Goal: Transaction & Acquisition: Purchase product/service

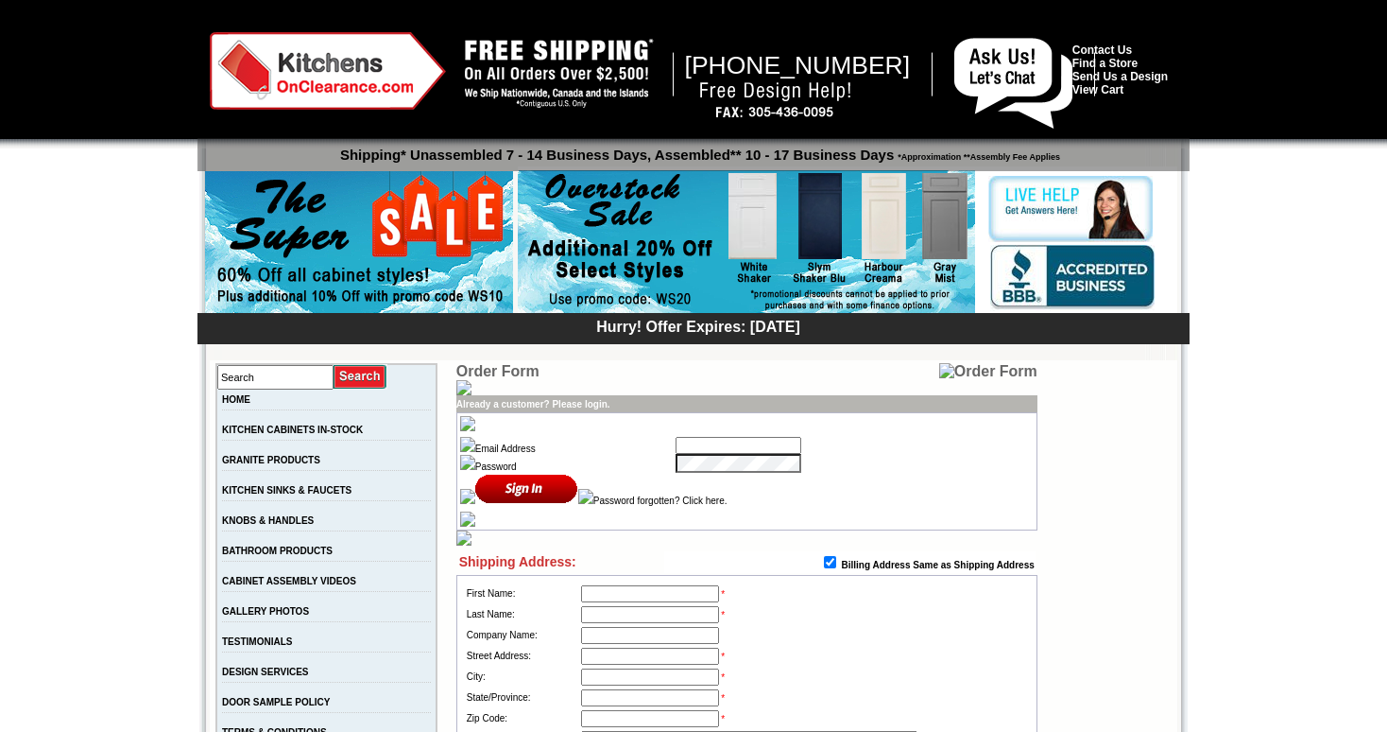
type input "[EMAIL_ADDRESS][PERSON_NAME][DOMAIN_NAME]"
click at [508, 487] on input "image" at bounding box center [526, 488] width 103 height 31
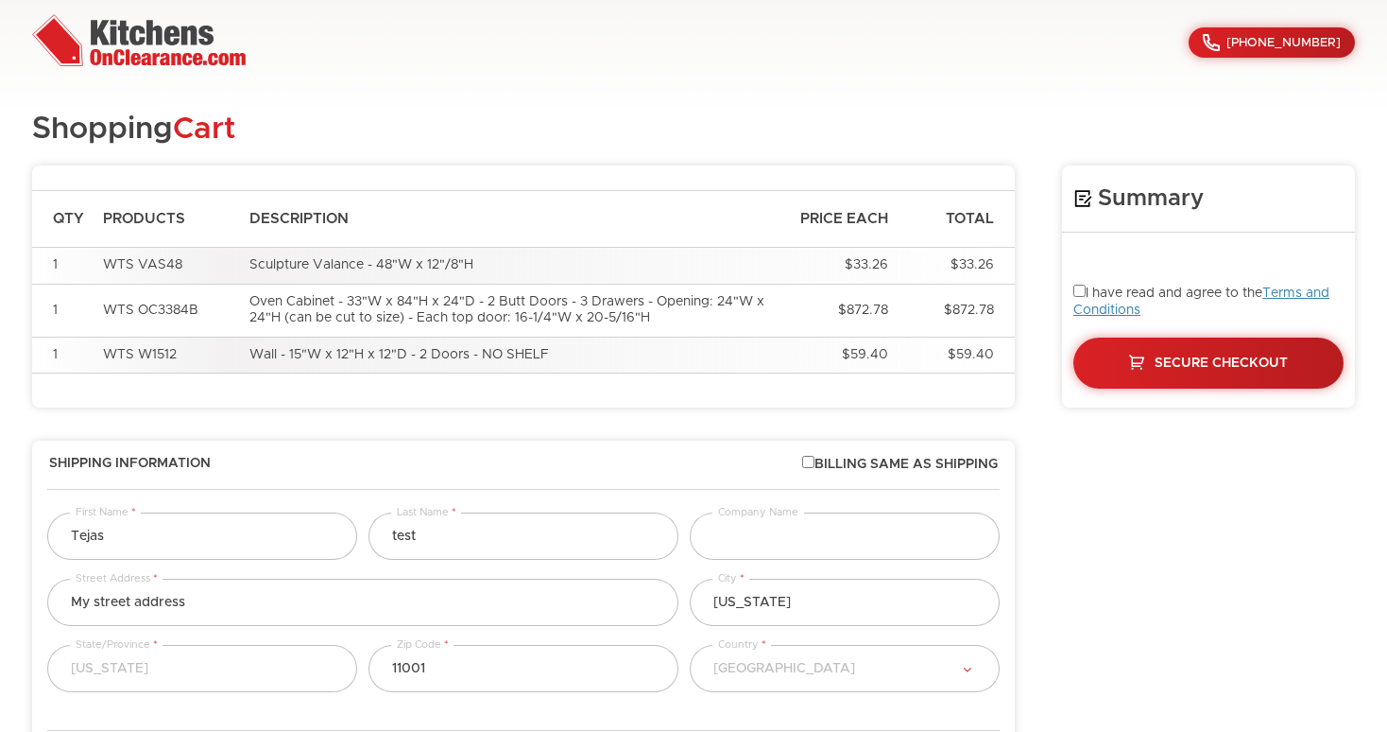
select select "18"
select select "223"
select select "18"
select select "223"
select select "18"
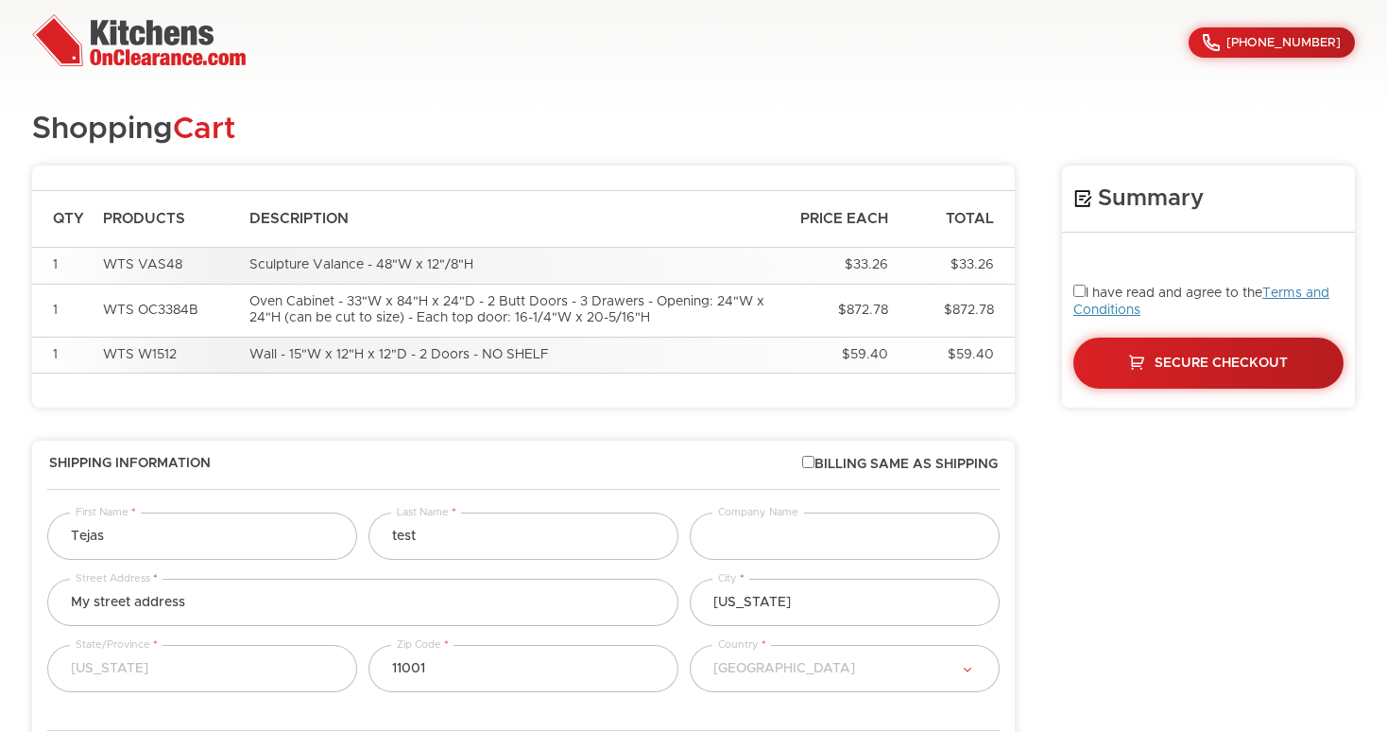
select select "223"
select select "18"
select select "223"
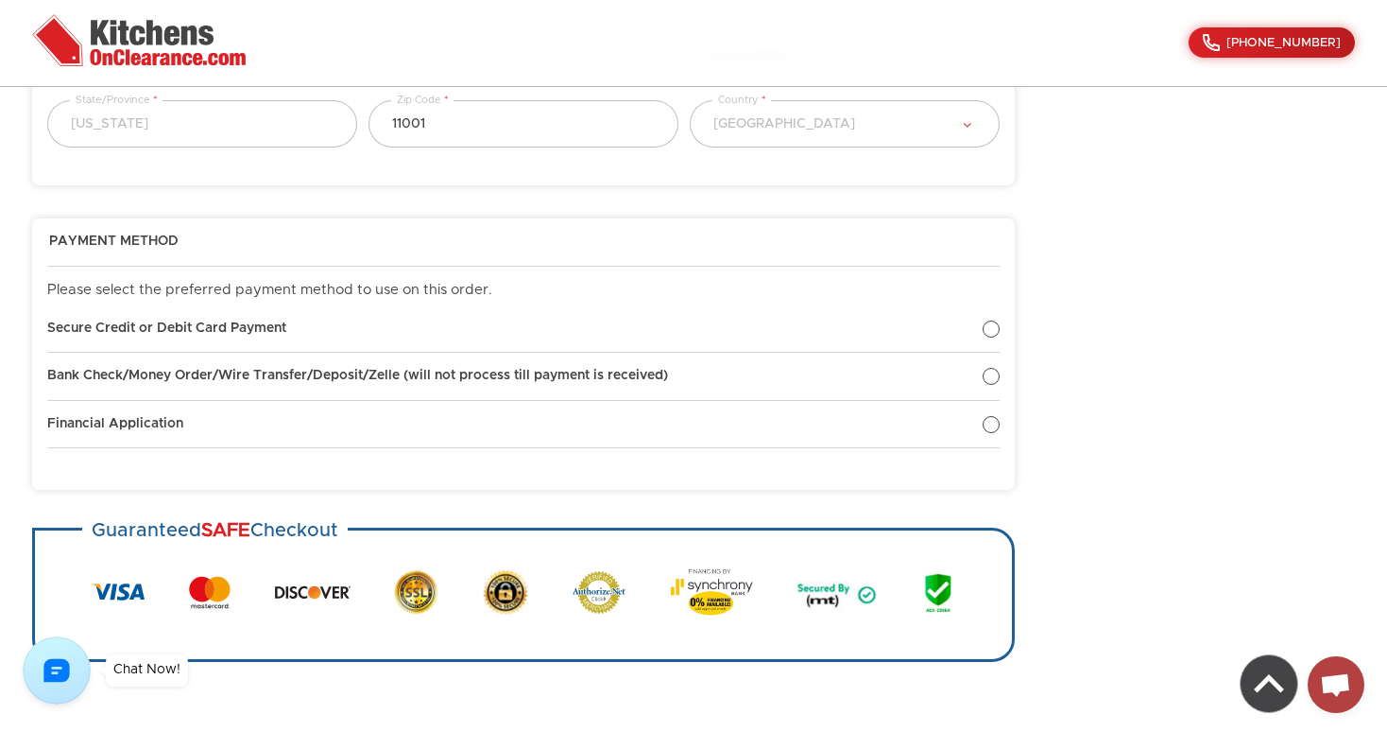
scroll to position [839, 0]
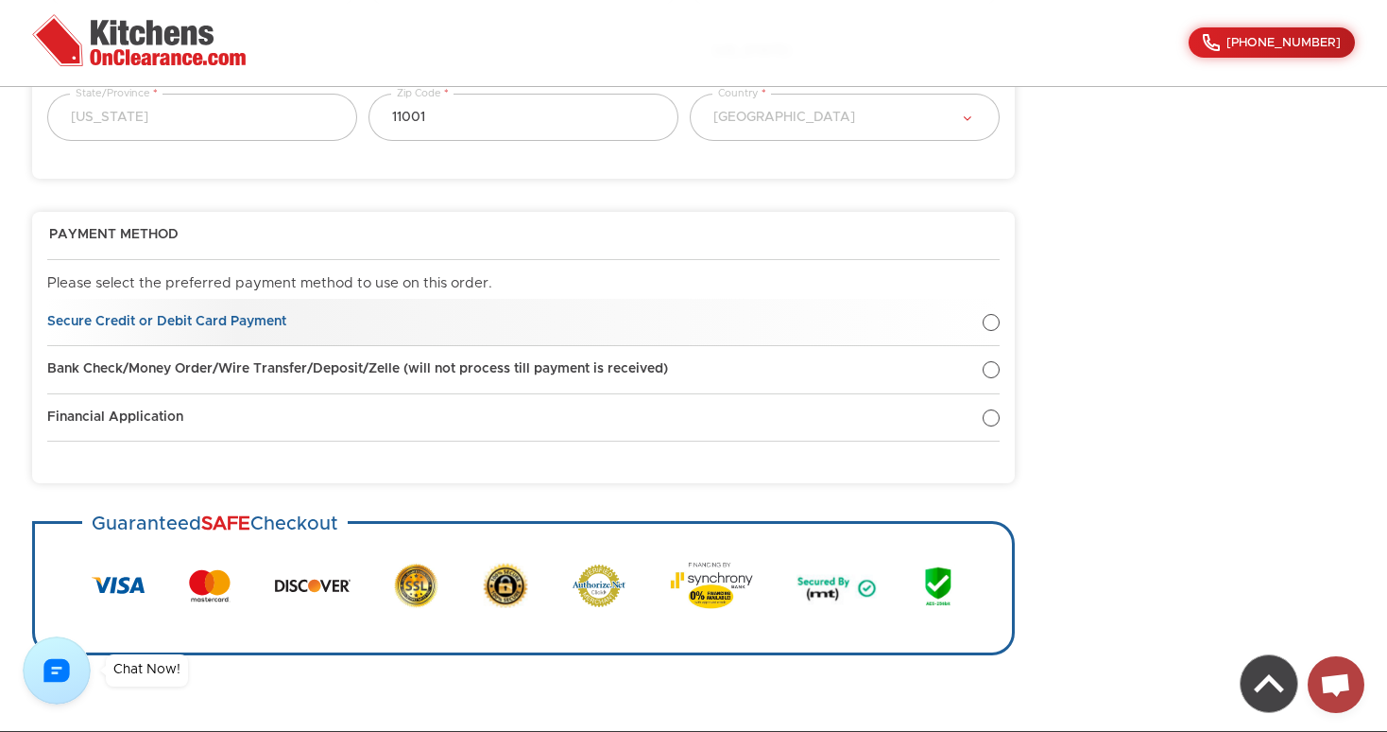
click at [990, 315] on div at bounding box center [991, 322] width 17 height 17
radio input "true"
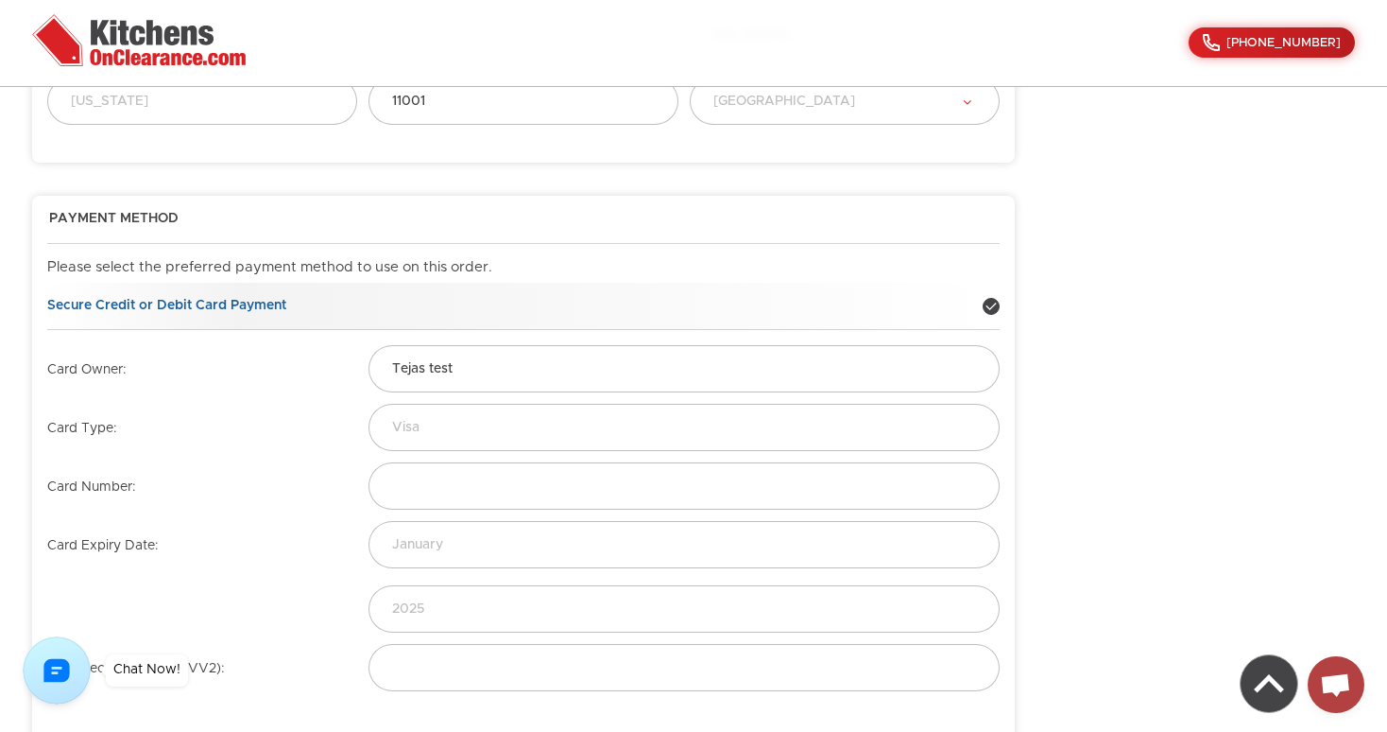
scroll to position [899, 0]
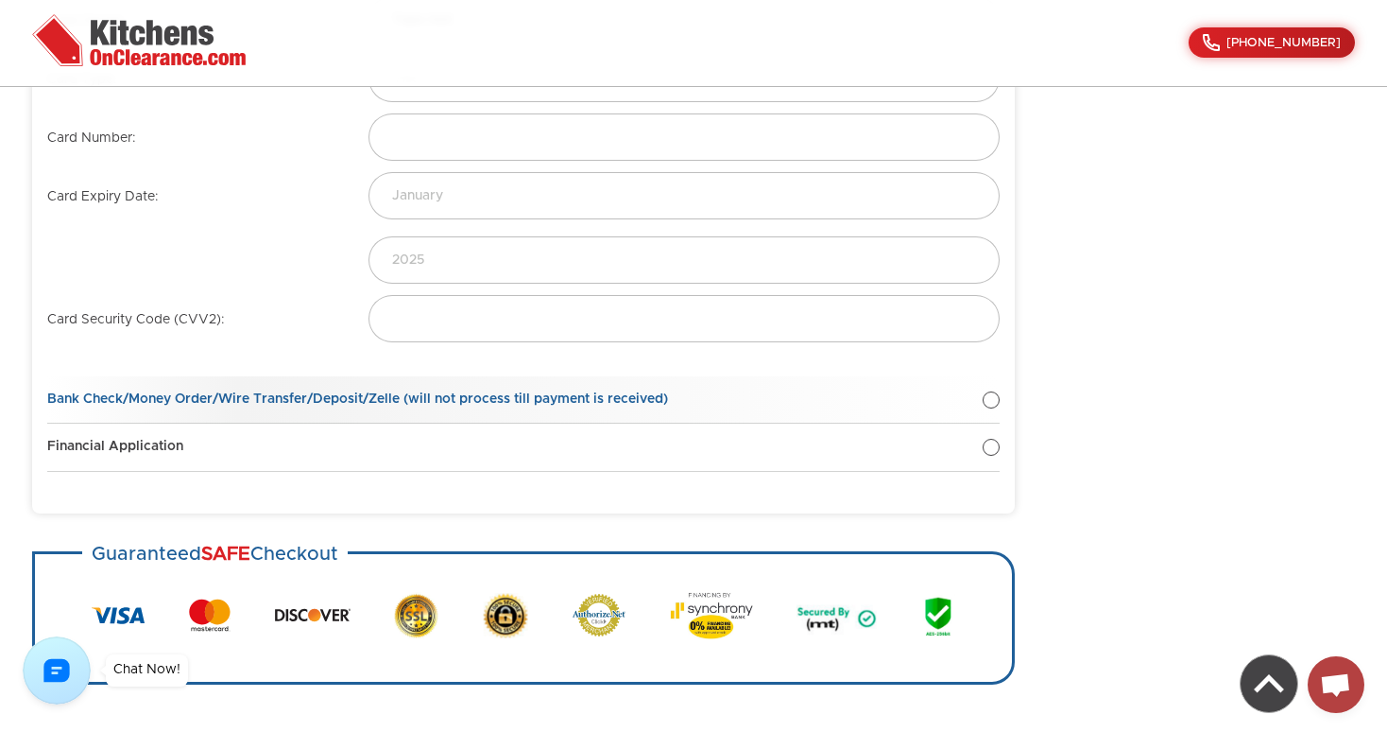
click at [991, 391] on div at bounding box center [991, 399] width 17 height 17
radio input "true"
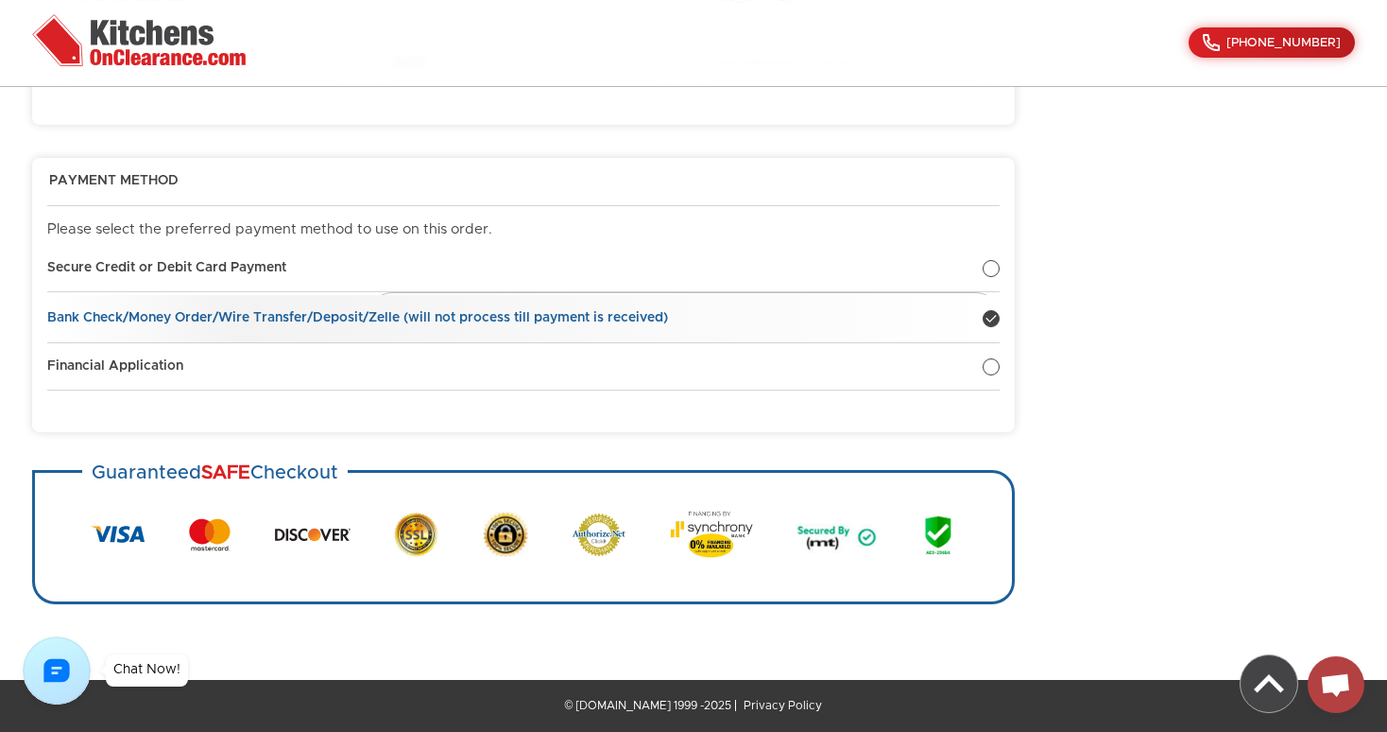
scroll to position [853, 0]
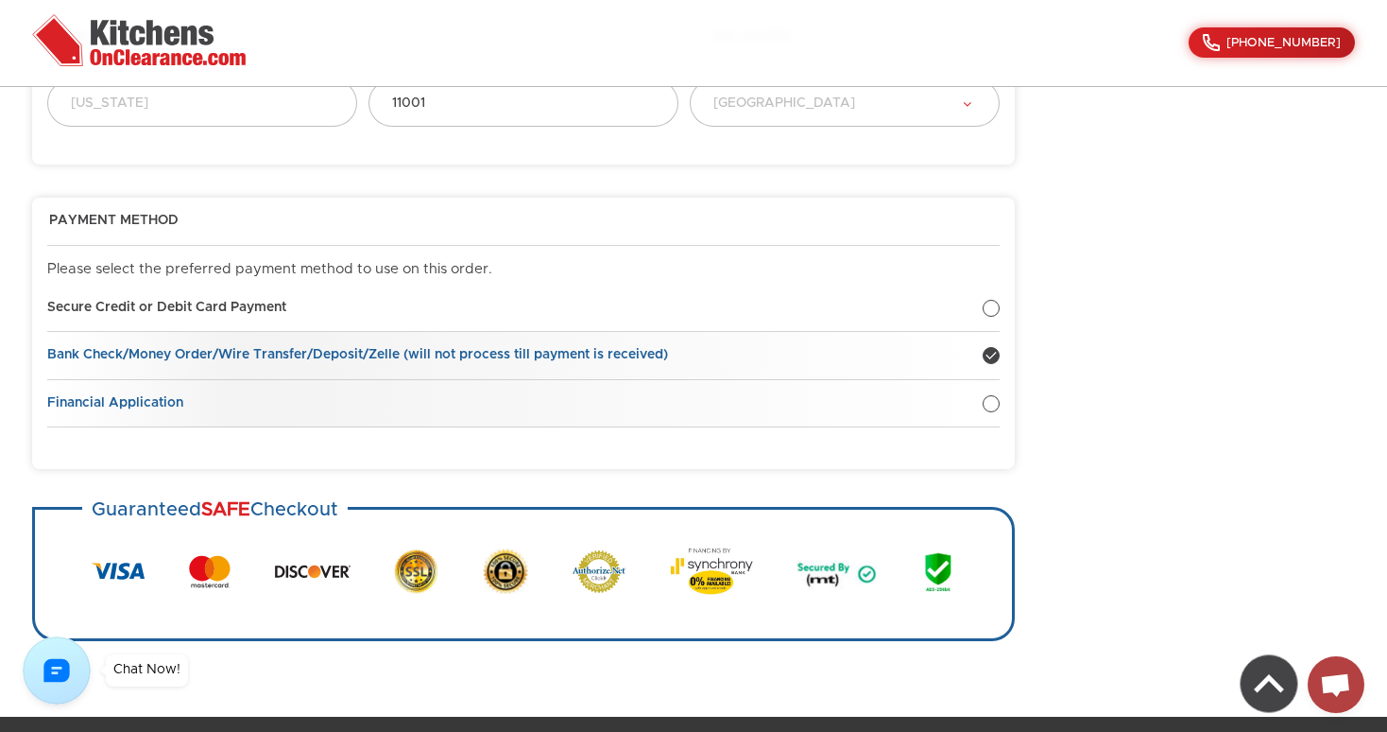
click at [988, 398] on div at bounding box center [991, 403] width 17 height 17
radio input "true"
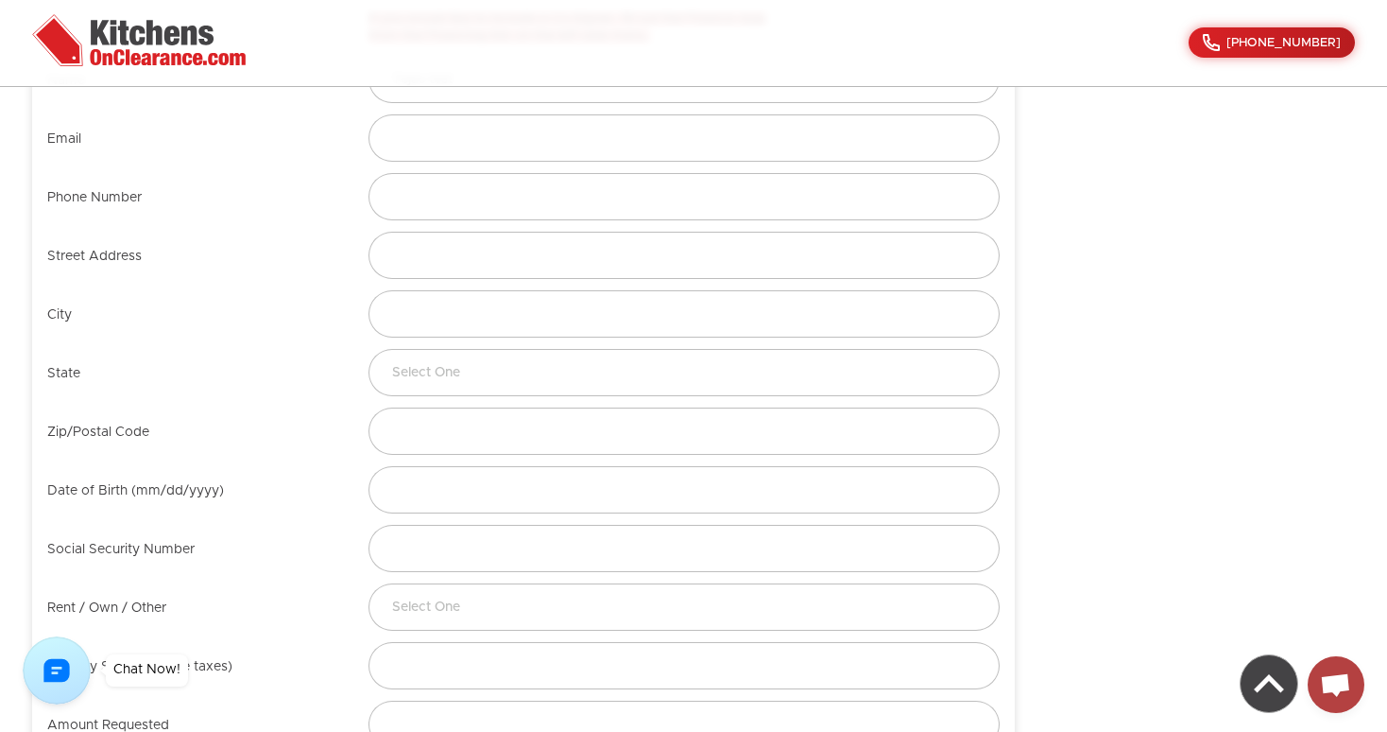
scroll to position [967, 0]
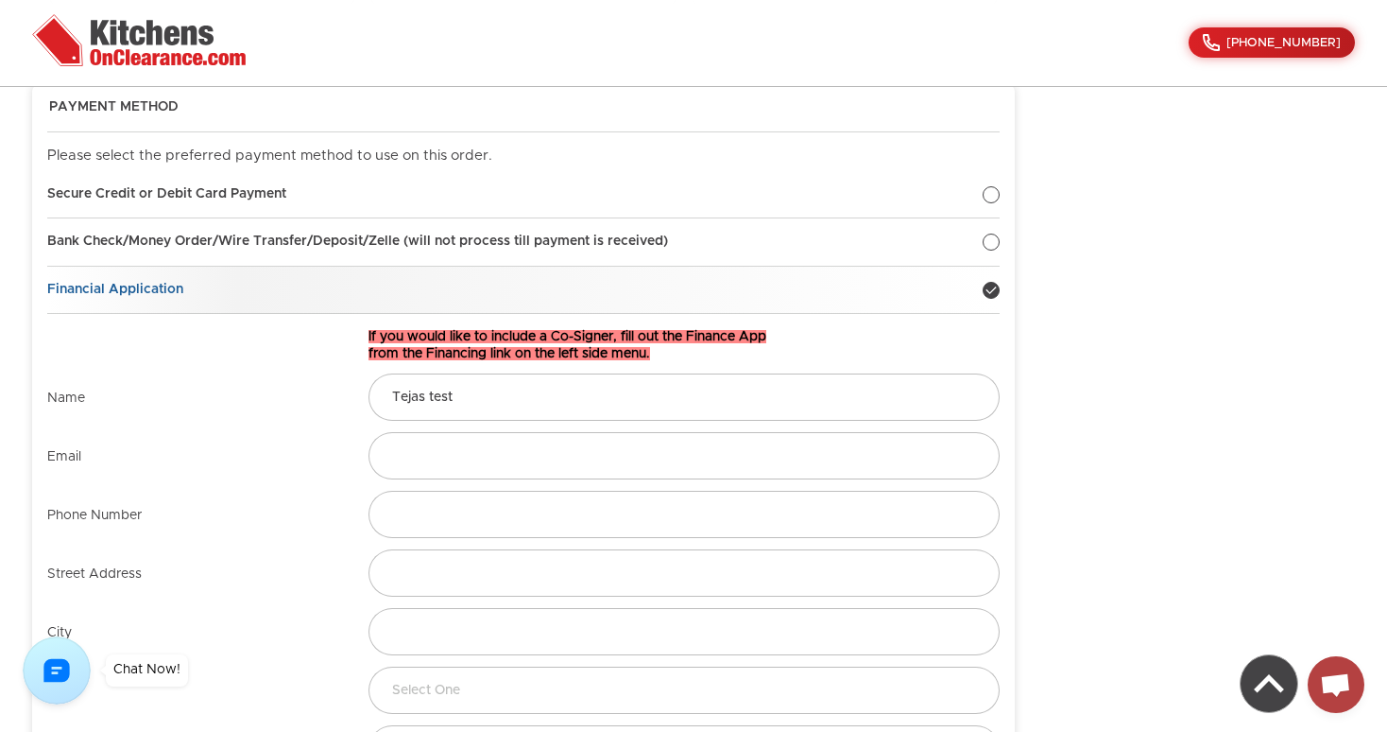
click at [995, 284] on div at bounding box center [991, 290] width 17 height 17
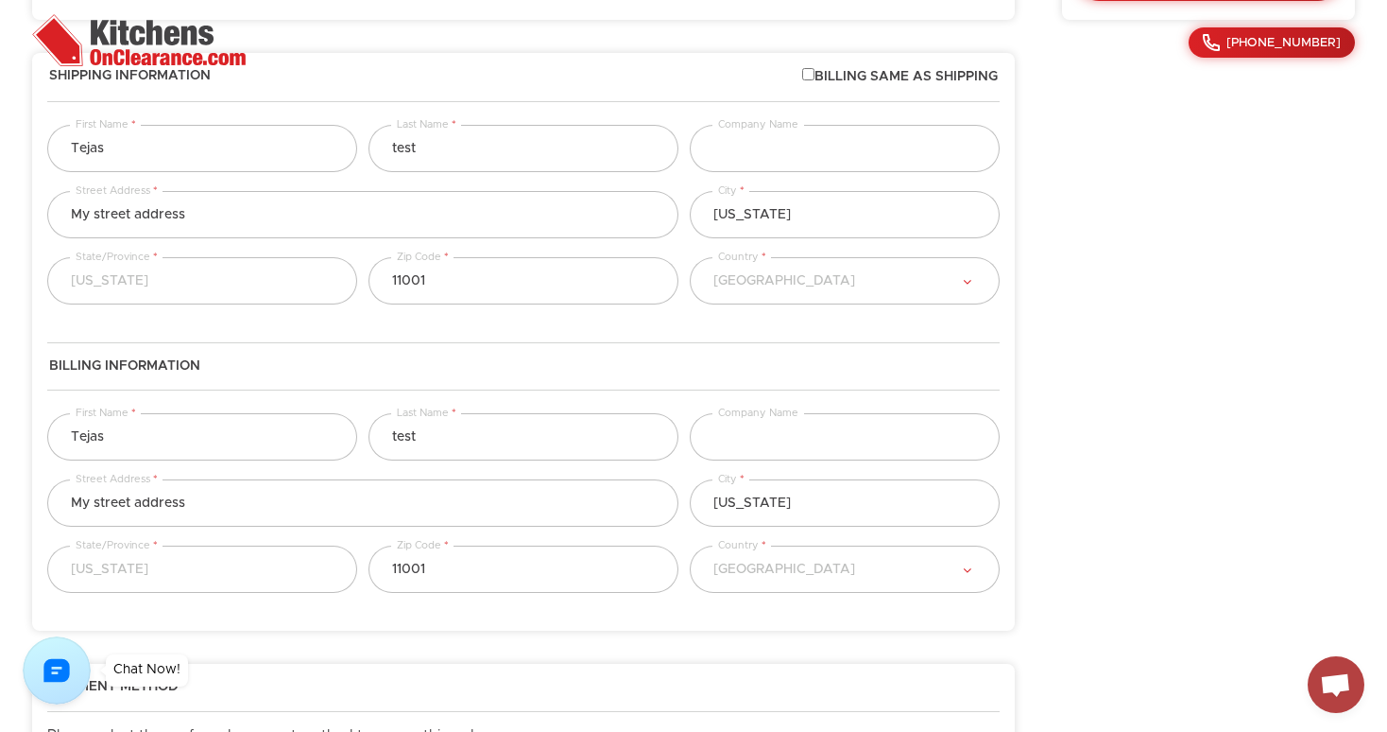
scroll to position [0, 0]
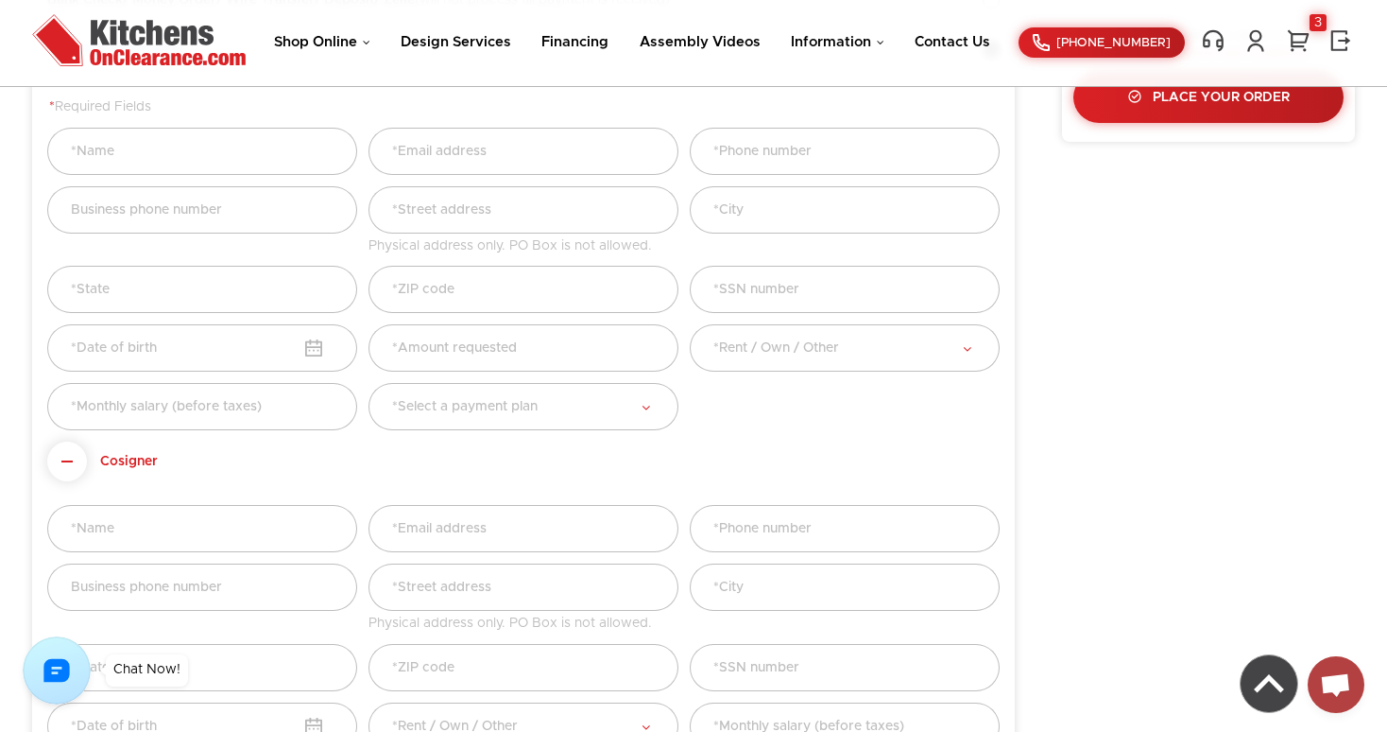
scroll to position [489, 0]
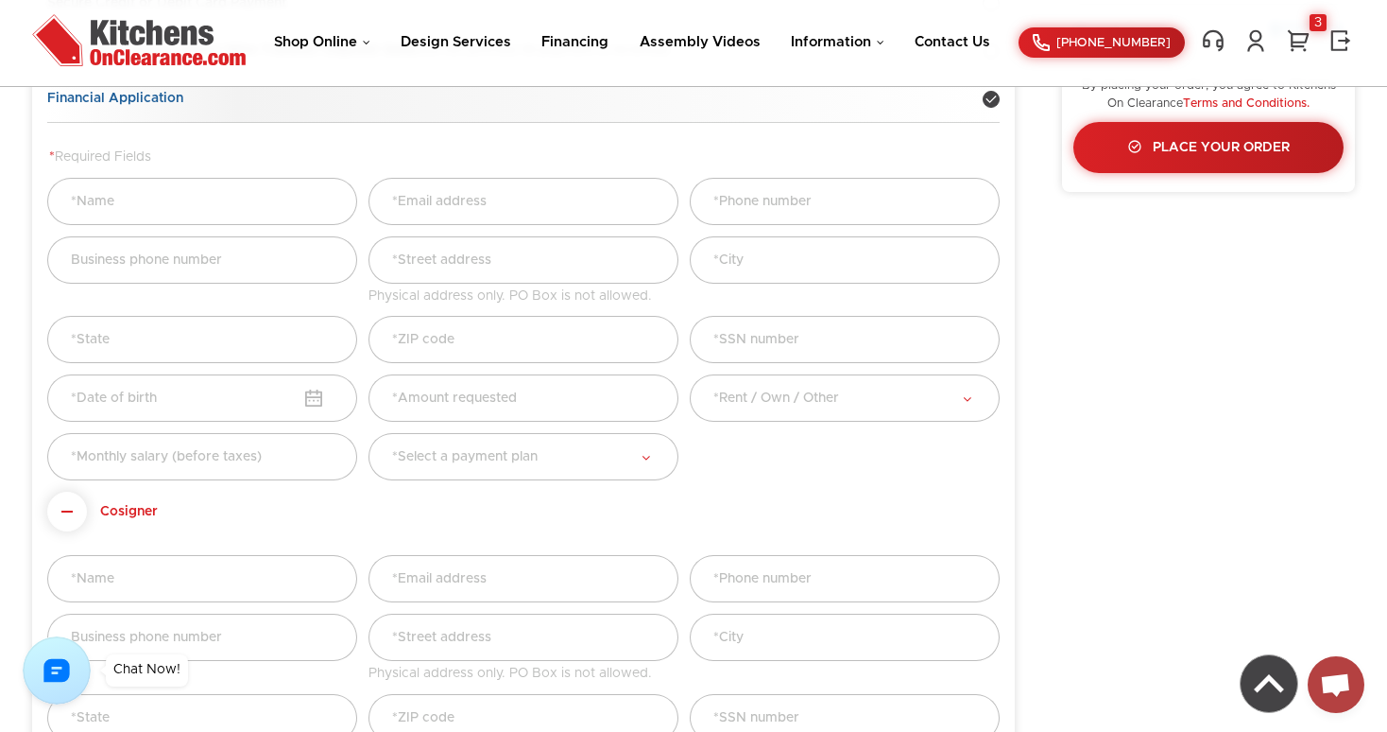
click at [990, 100] on div at bounding box center [991, 99] width 17 height 17
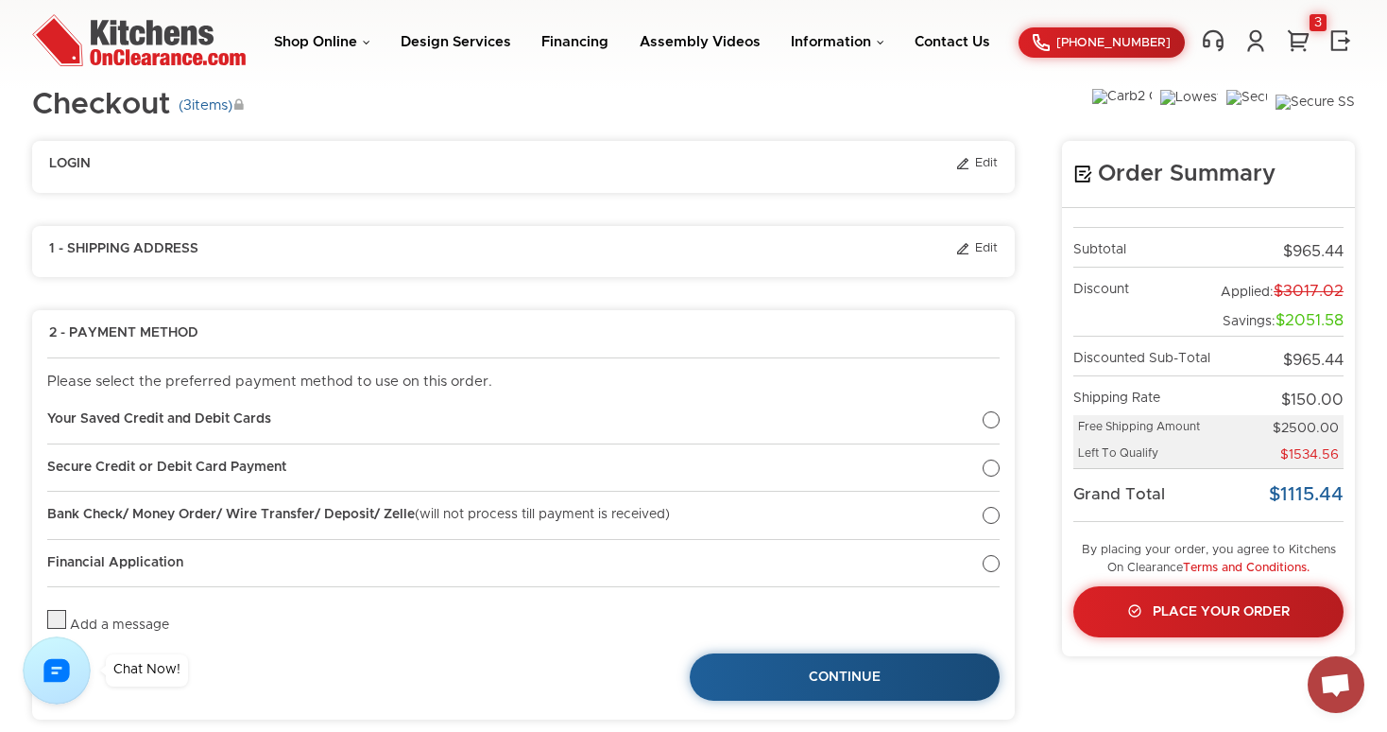
scroll to position [28, 0]
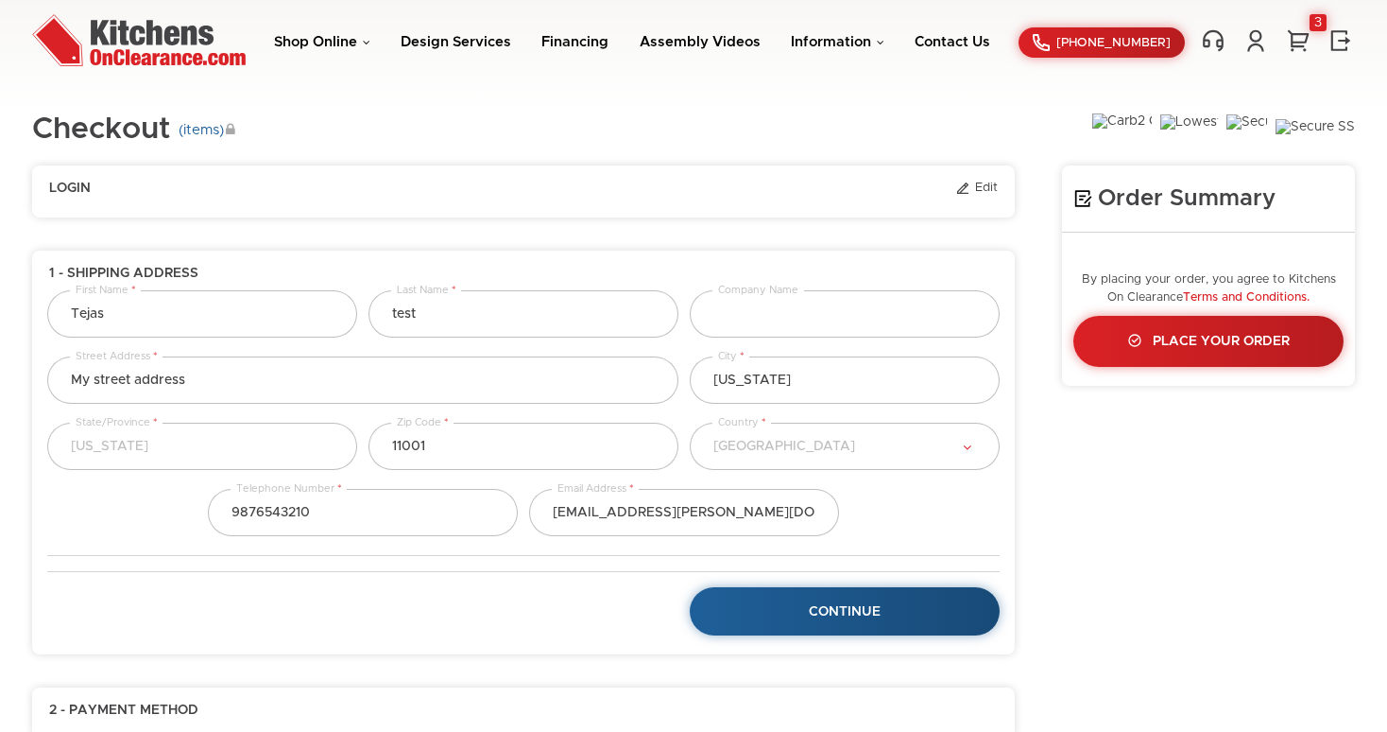
select select "18"
select select "223"
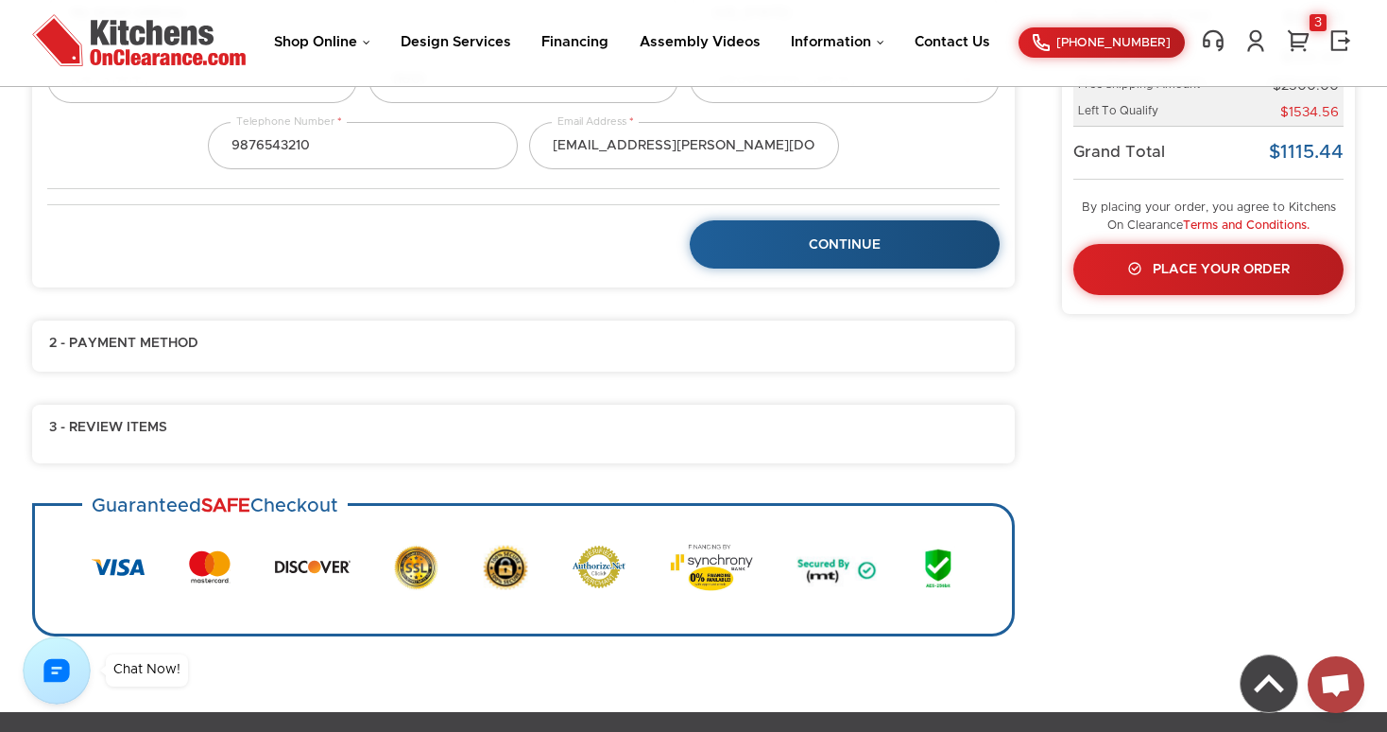
scroll to position [397, 0]
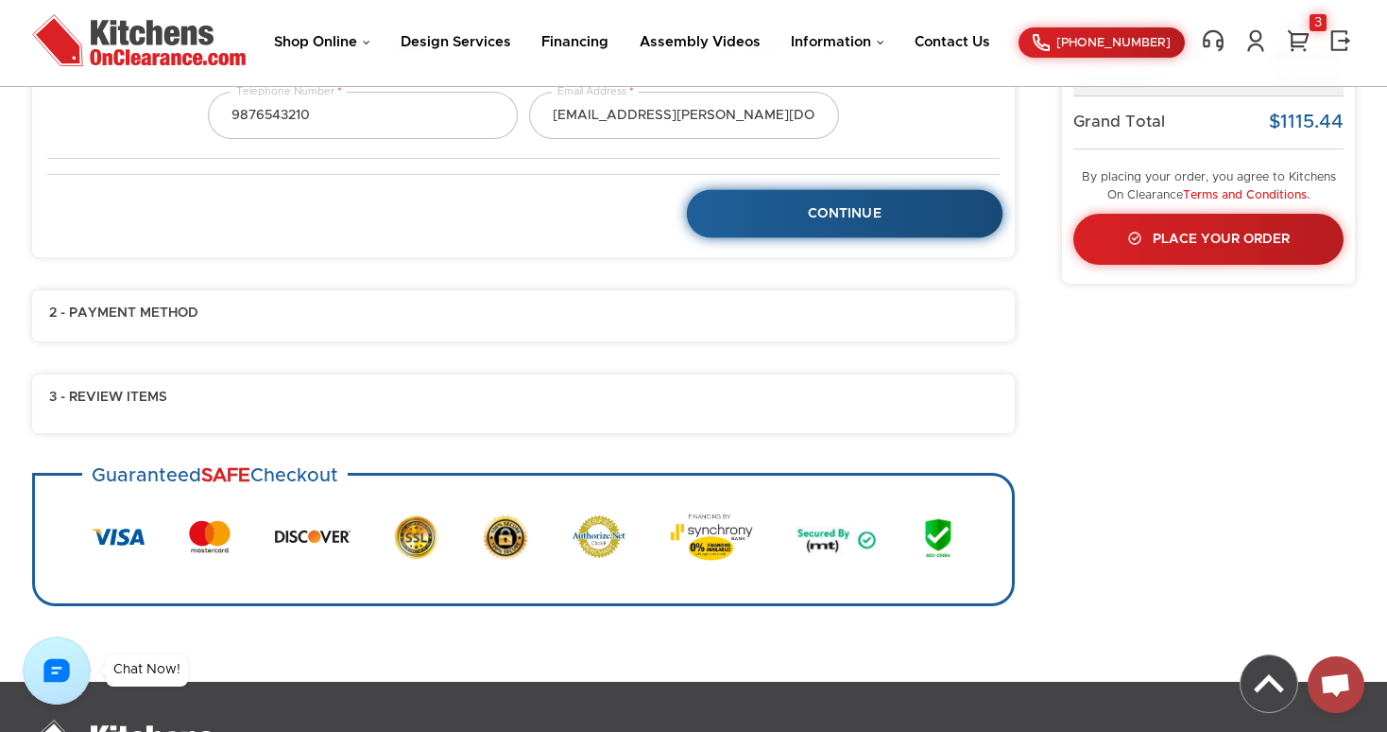
click at [794, 219] on link "Continue" at bounding box center [845, 214] width 317 height 48
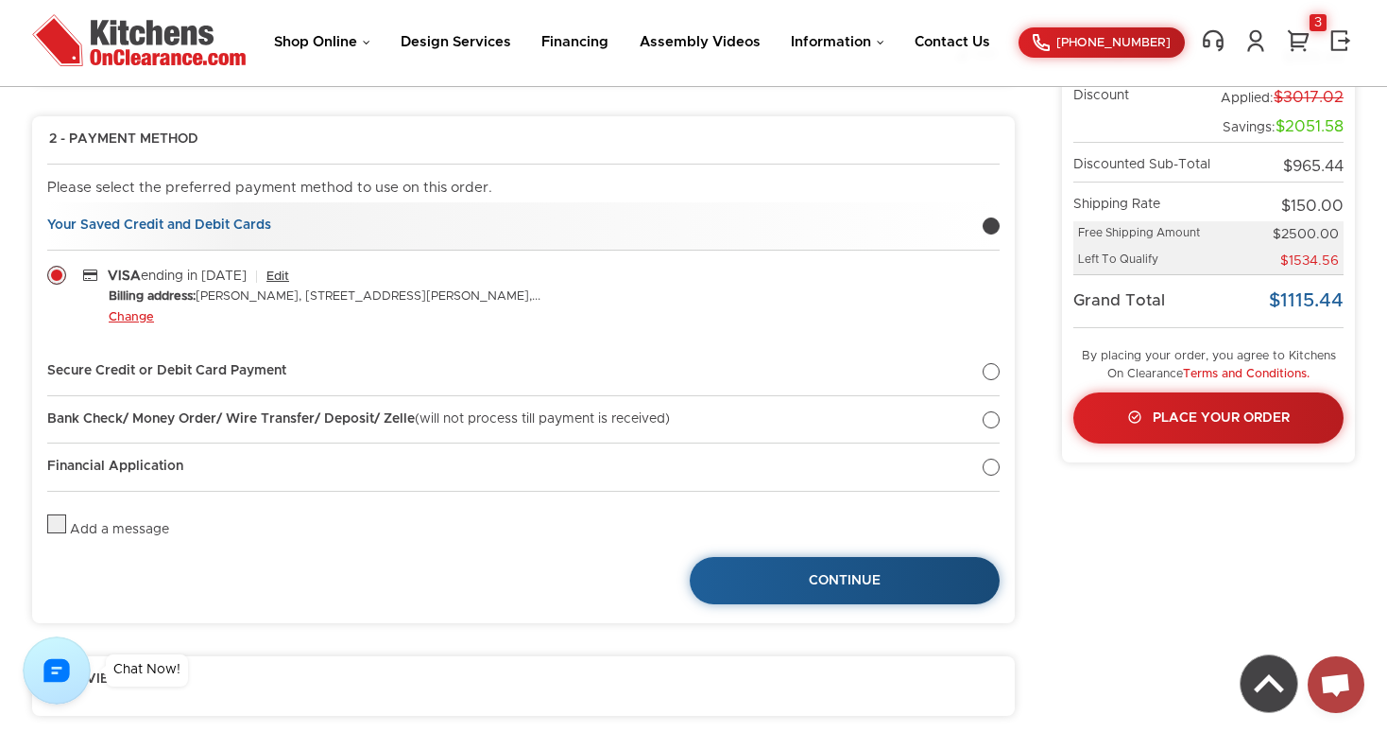
scroll to position [225, 0]
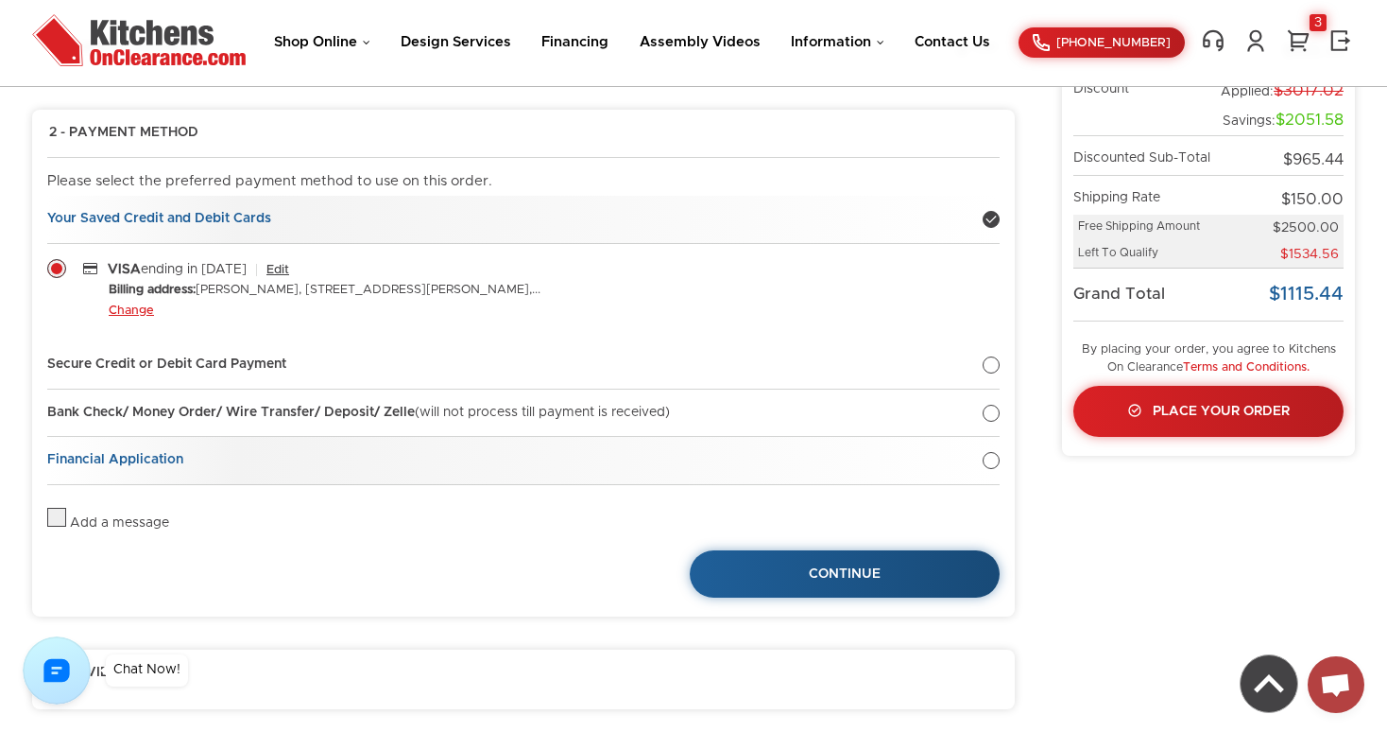
click at [993, 463] on div at bounding box center [991, 460] width 17 height 17
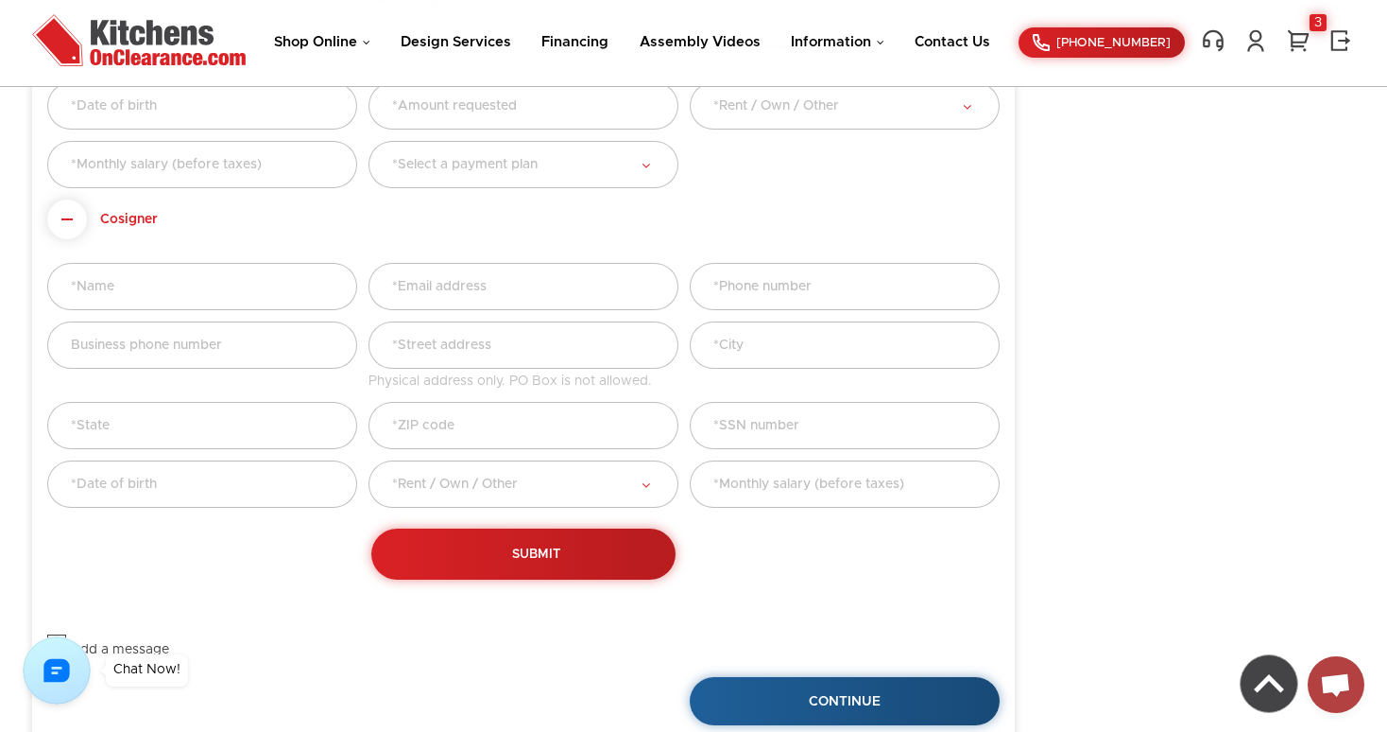
scroll to position [784, 0]
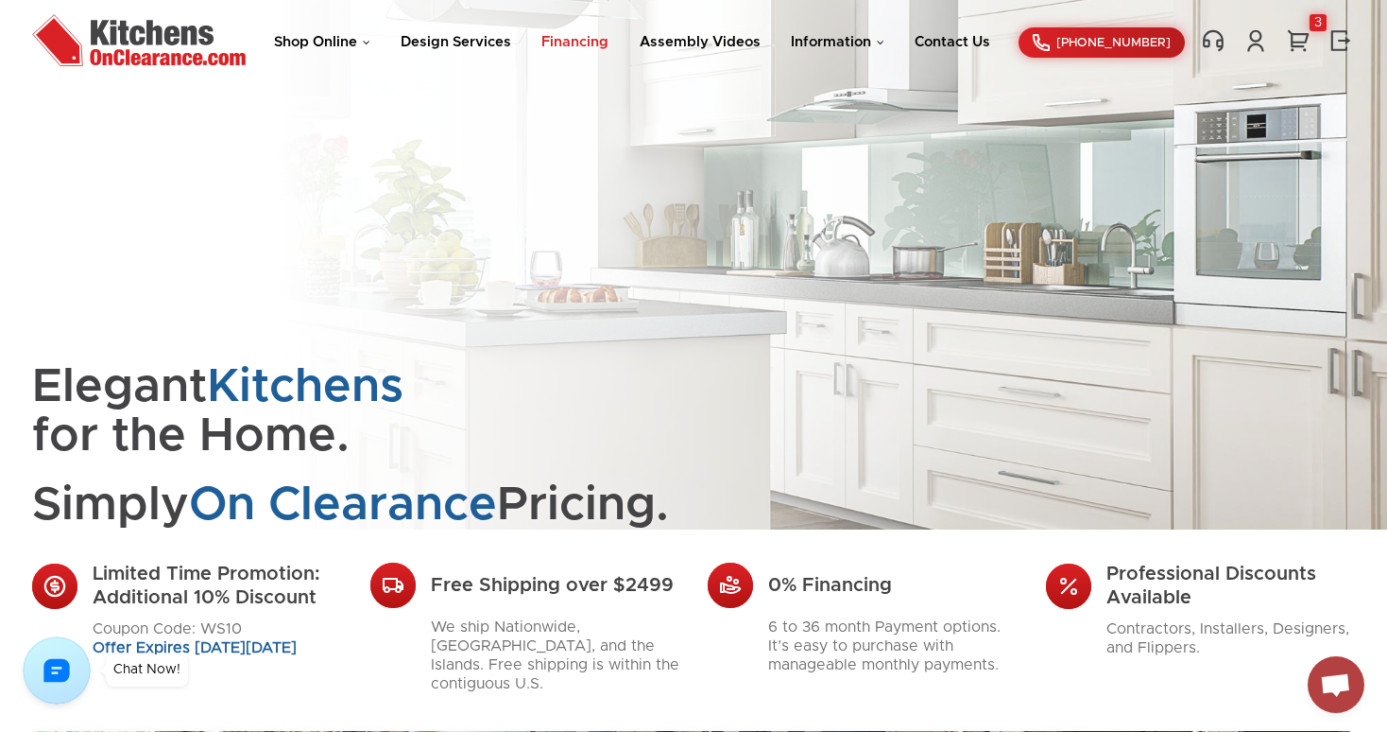
click at [580, 41] on link "Financing" at bounding box center [575, 42] width 67 height 14
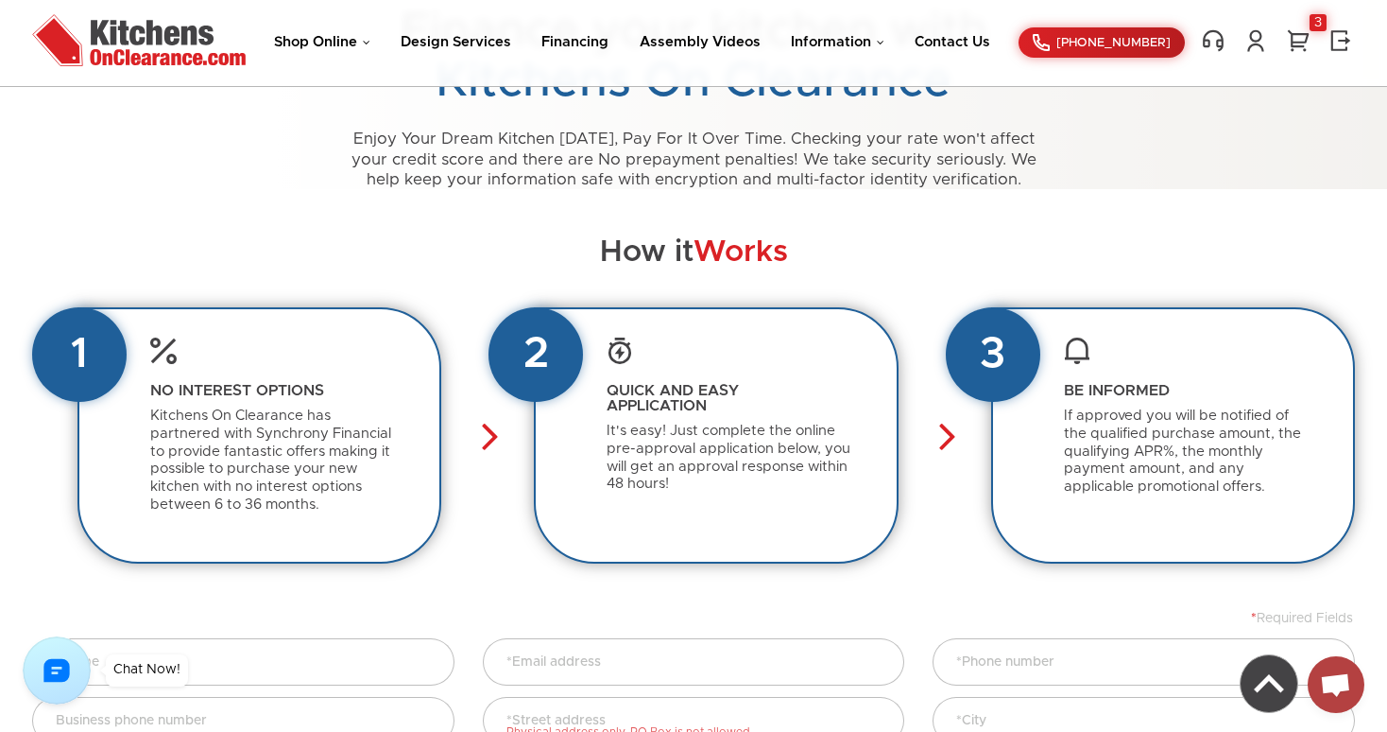
scroll to position [170, 0]
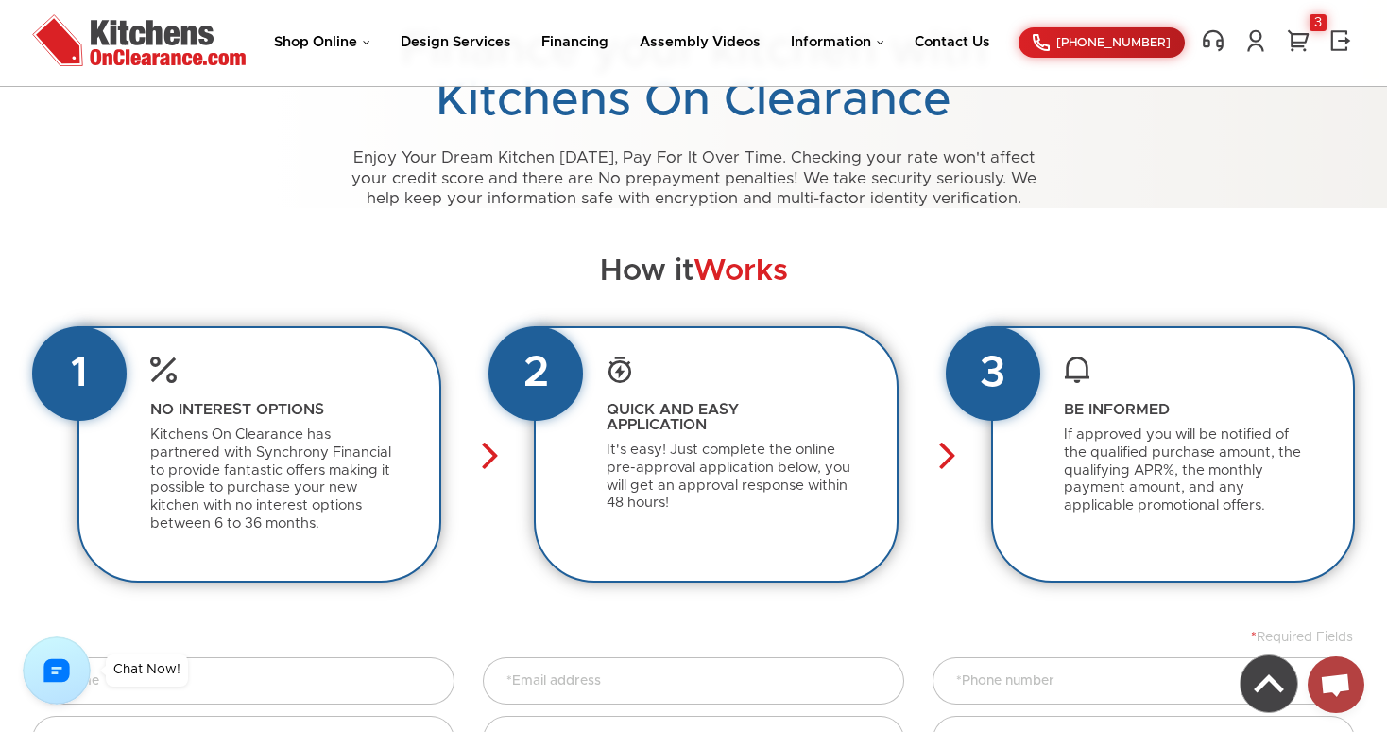
click at [360, 265] on h2 "How it Works" at bounding box center [693, 271] width 1323 height 33
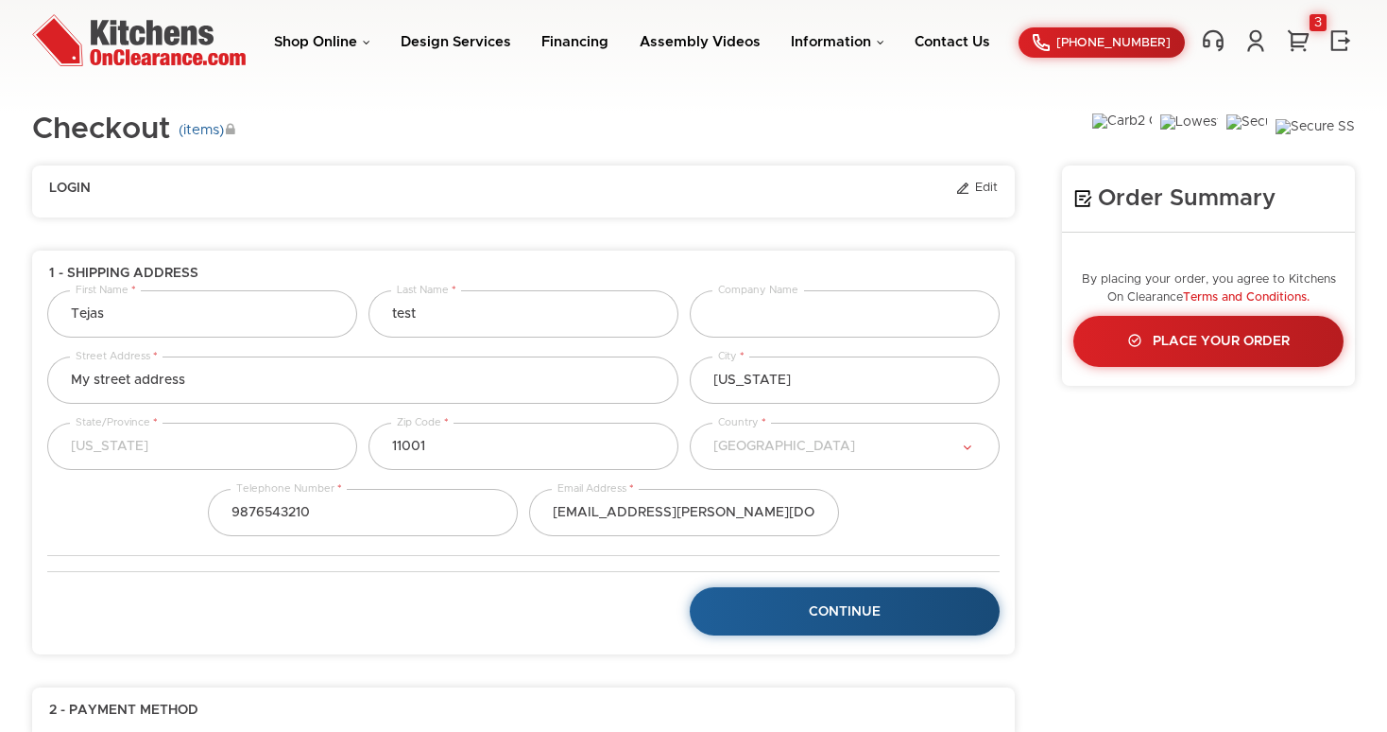
select select "18"
select select "223"
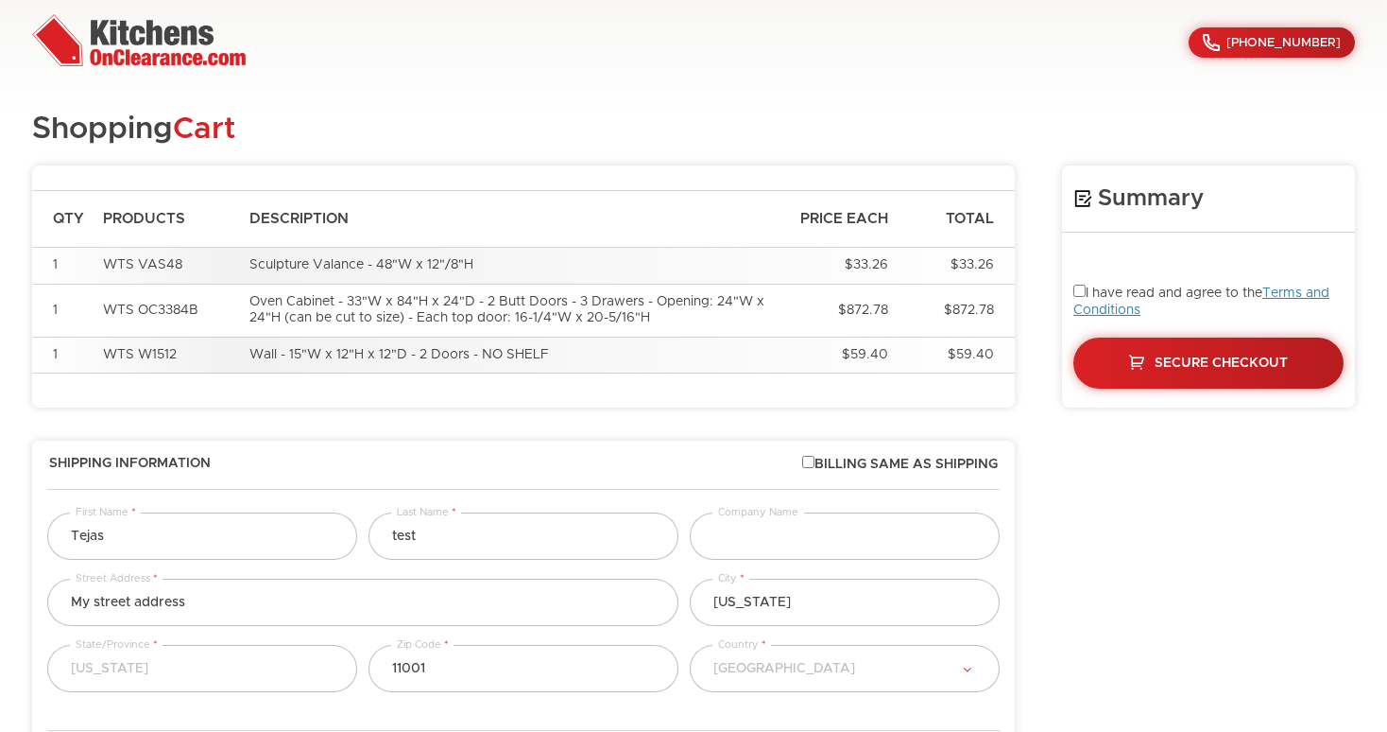
select select "18"
select select "223"
select select "18"
select select "223"
